Goal: Task Accomplishment & Management: Manage account settings

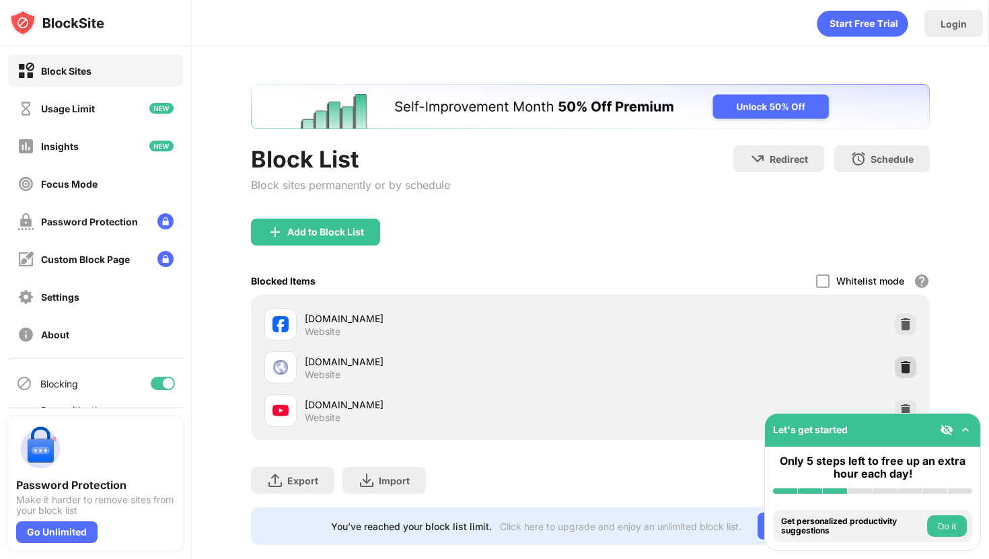
click at [910, 367] on img at bounding box center [905, 367] width 13 height 13
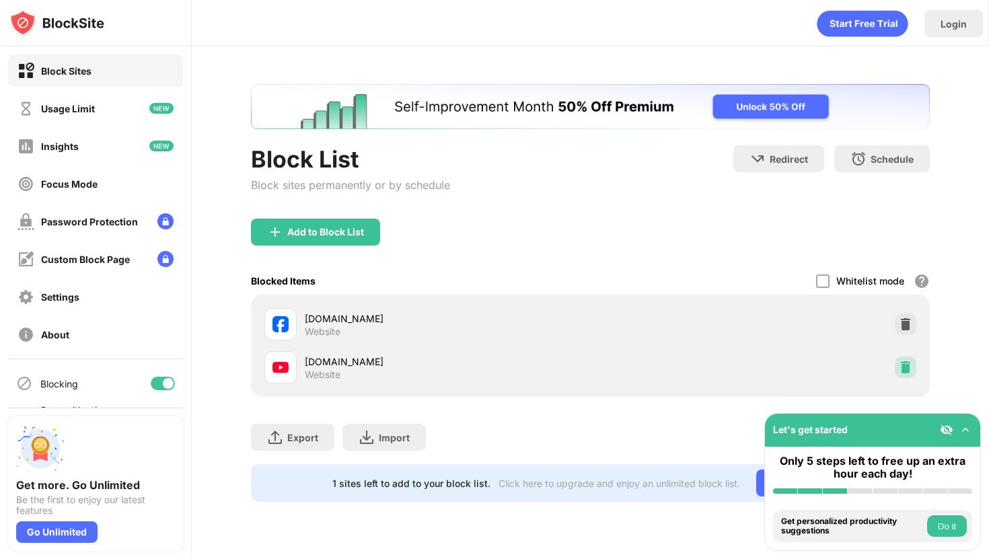
click at [897, 369] on div at bounding box center [906, 368] width 22 height 22
